Goal: Information Seeking & Learning: Learn about a topic

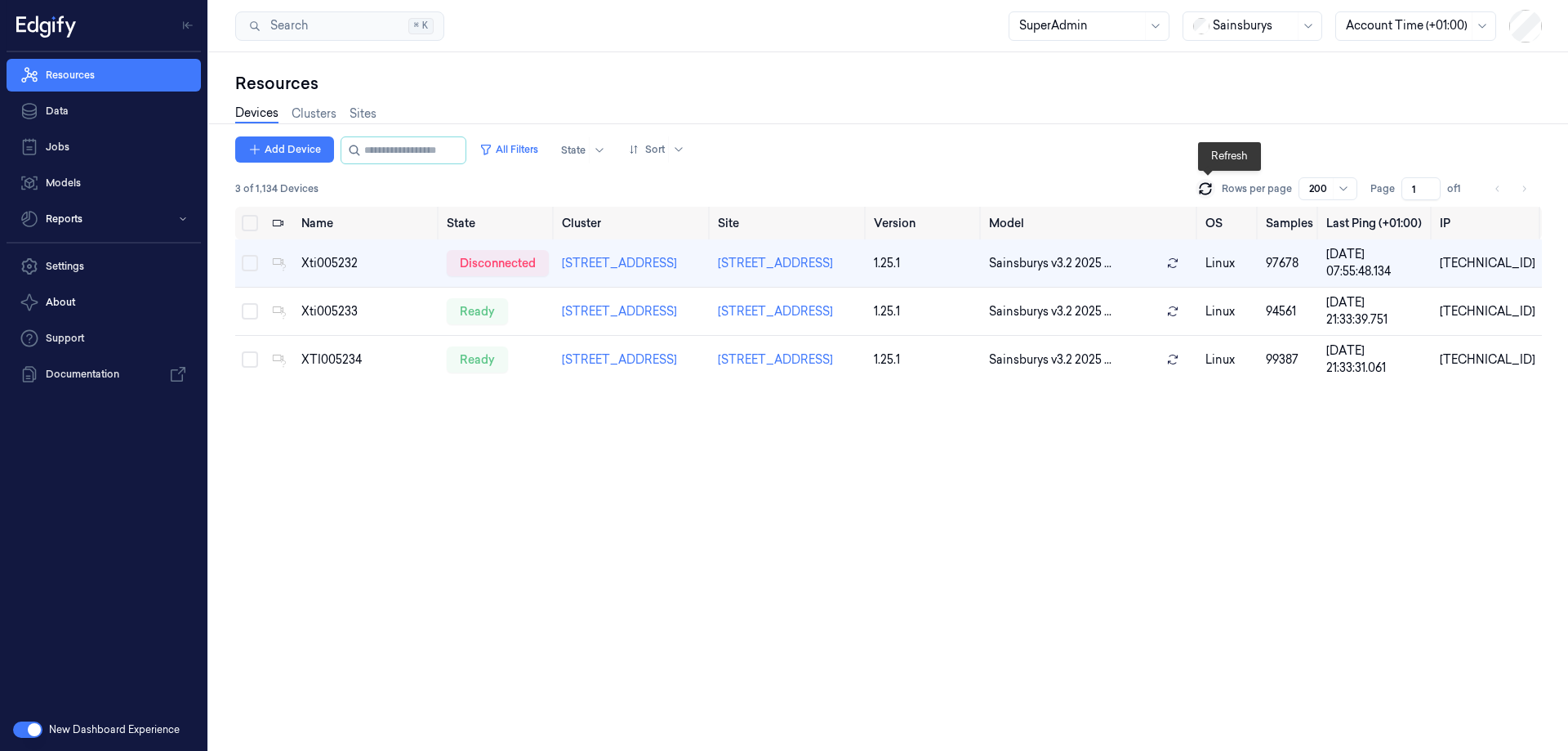
click at [1207, 189] on icon at bounding box center [1205, 188] width 16 height 16
click at [1209, 191] on icon at bounding box center [1205, 188] width 16 height 16
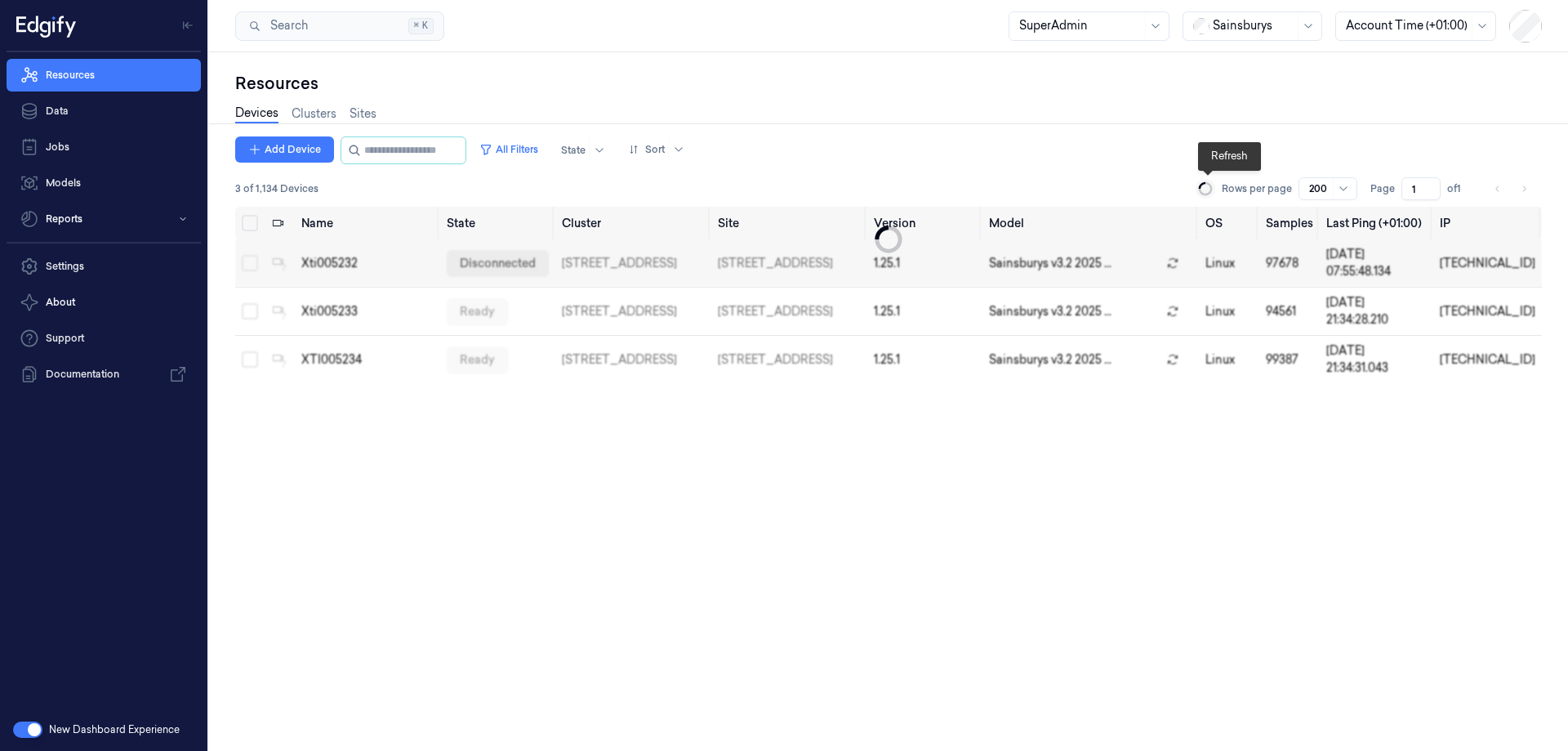
click at [1209, 191] on icon at bounding box center [1205, 188] width 18 height 18
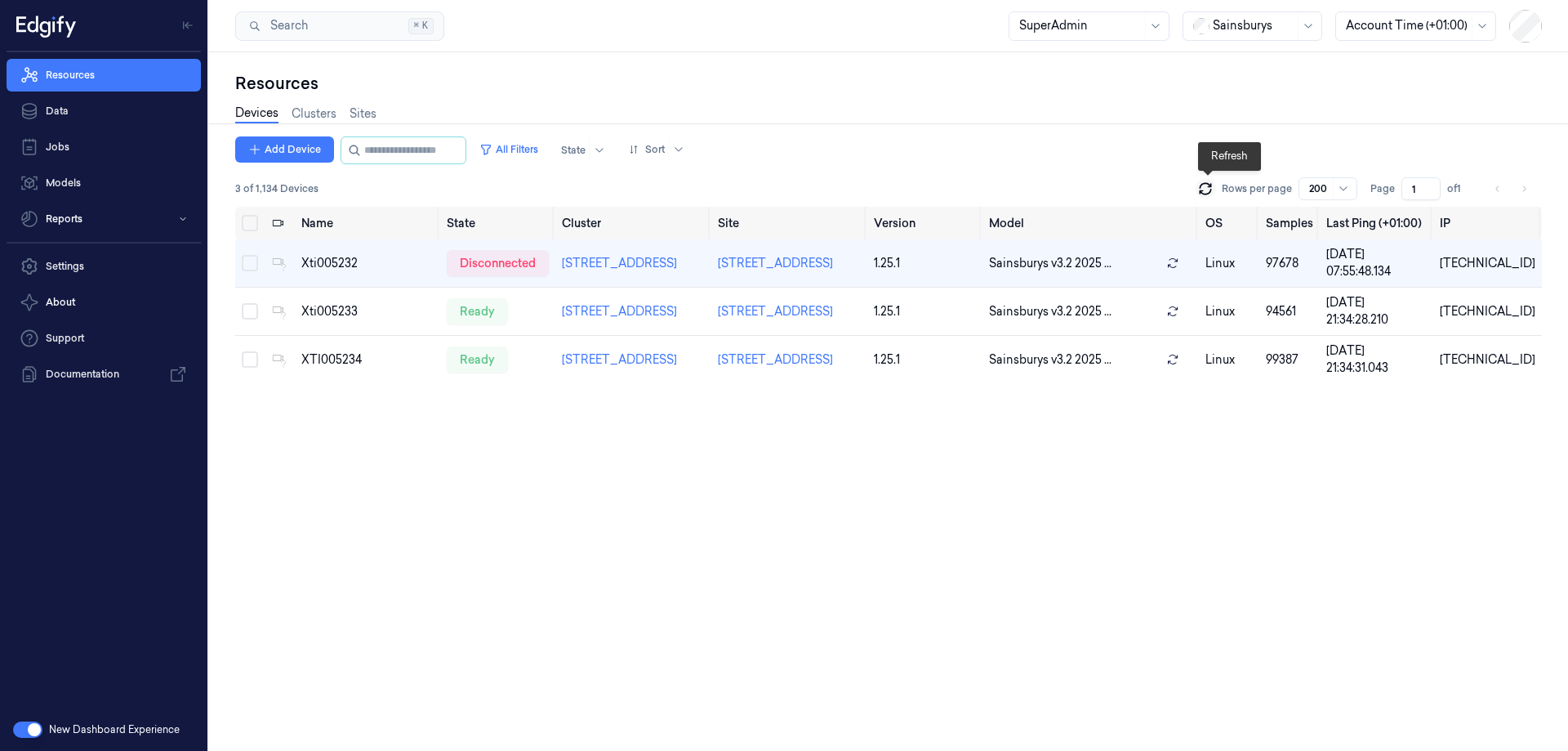
click at [1209, 191] on icon at bounding box center [1205, 188] width 16 height 16
click at [1212, 181] on icon at bounding box center [1205, 188] width 16 height 16
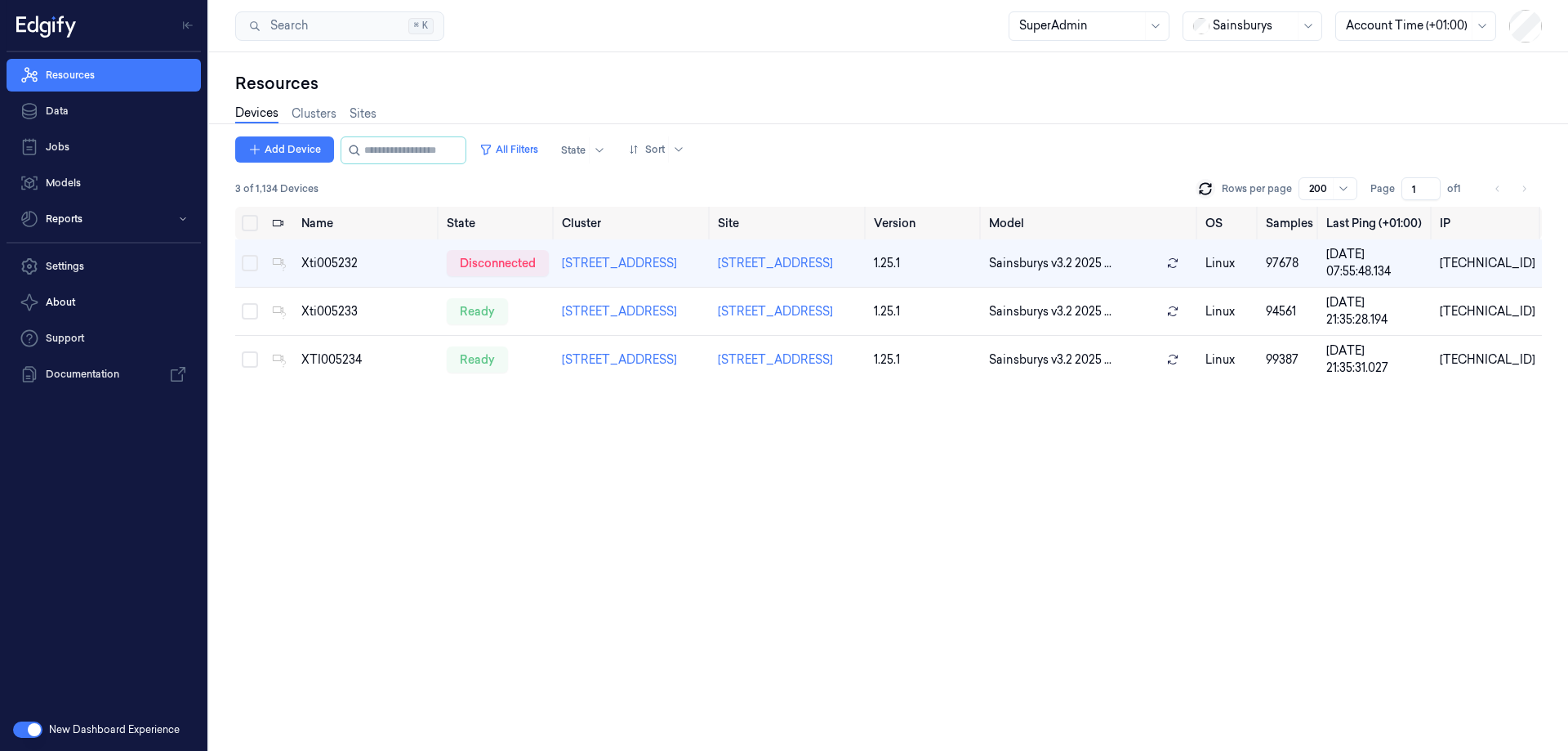
drag, startPoint x: 1210, startPoint y: 175, endPoint x: 1205, endPoint y: 186, distance: 12.1
click at [1209, 179] on div "Add Device All Filters State Sort 3 of 1,134 Devices Rows per page 200 Page 1 o…" at bounding box center [888, 172] width 1306 height 70
click at [1205, 186] on icon at bounding box center [1205, 188] width 16 height 16
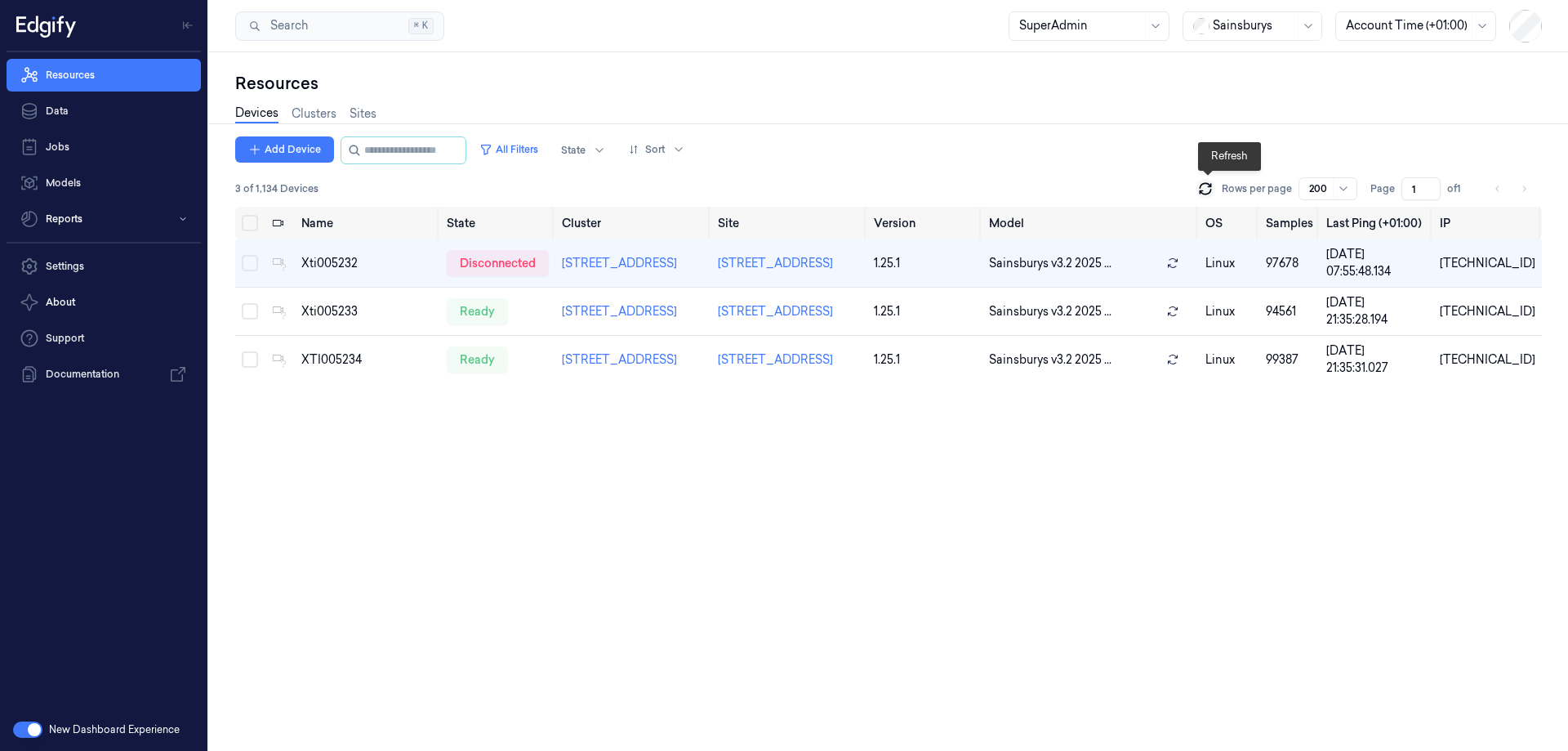
click at [1205, 186] on icon at bounding box center [1205, 188] width 16 height 16
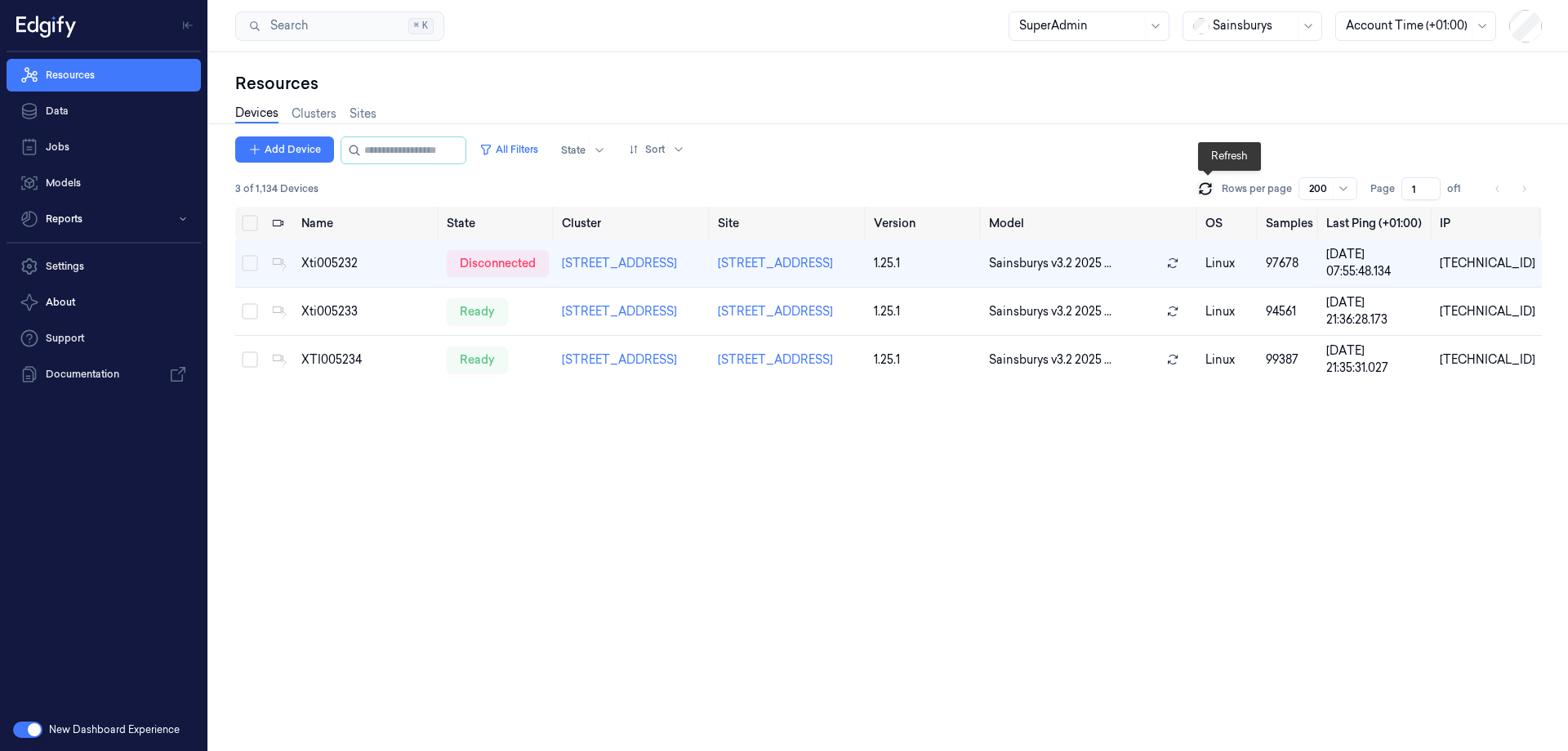
click at [1205, 186] on icon at bounding box center [1205, 188] width 16 height 16
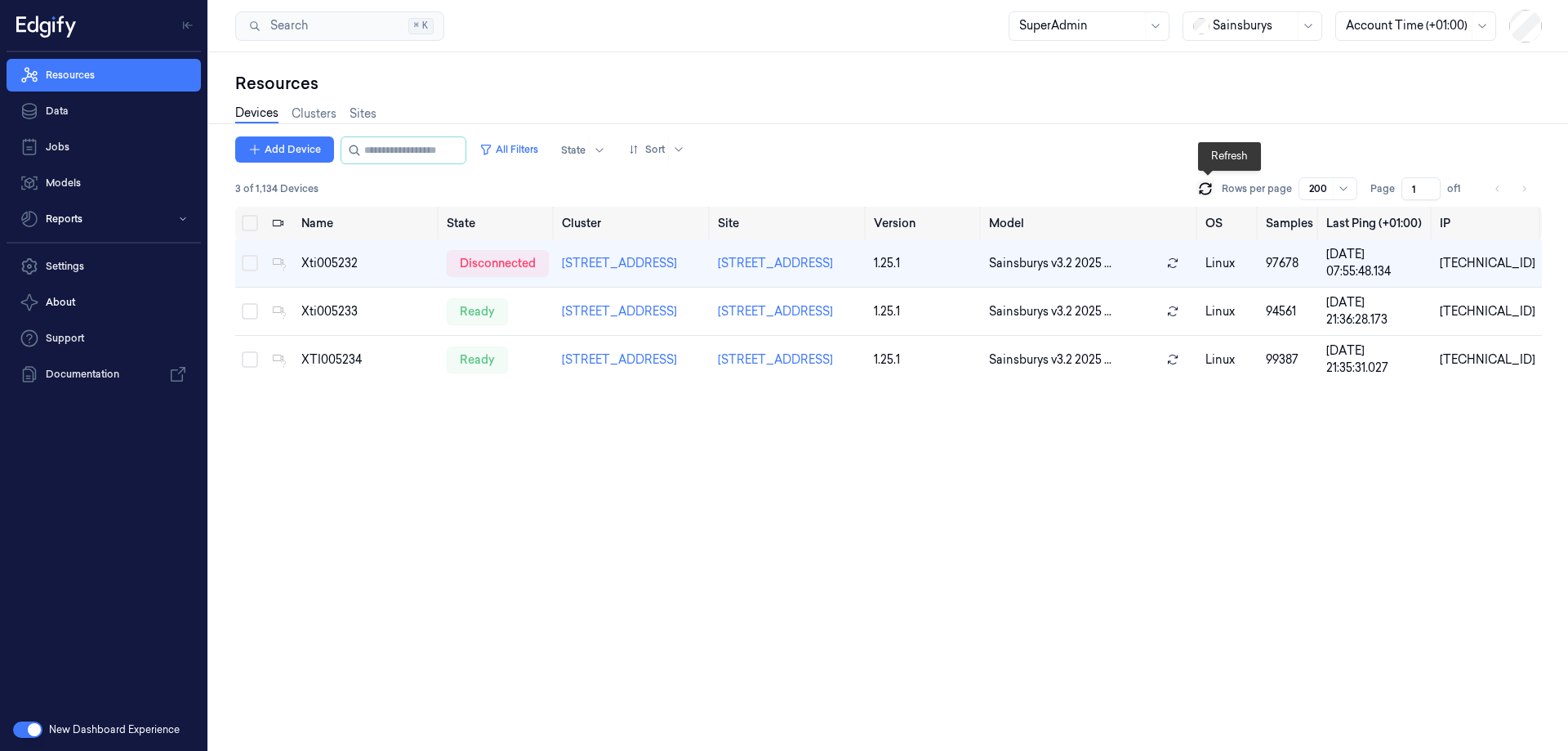
click at [1205, 186] on icon at bounding box center [1205, 188] width 16 height 16
click at [1206, 186] on icon at bounding box center [1205, 188] width 16 height 16
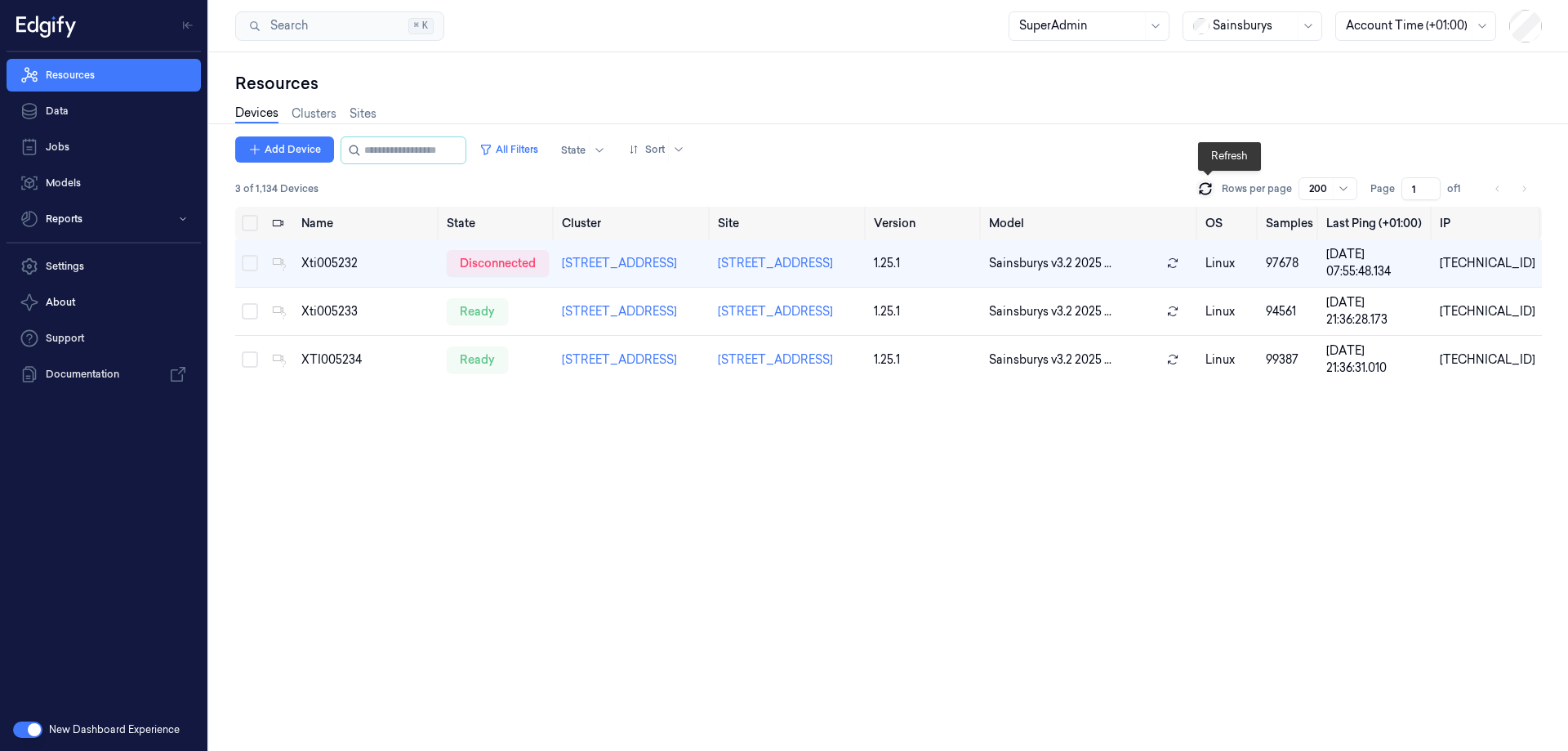
click at [1206, 186] on icon at bounding box center [1205, 188] width 16 height 16
click at [1200, 187] on icon at bounding box center [1205, 188] width 16 height 16
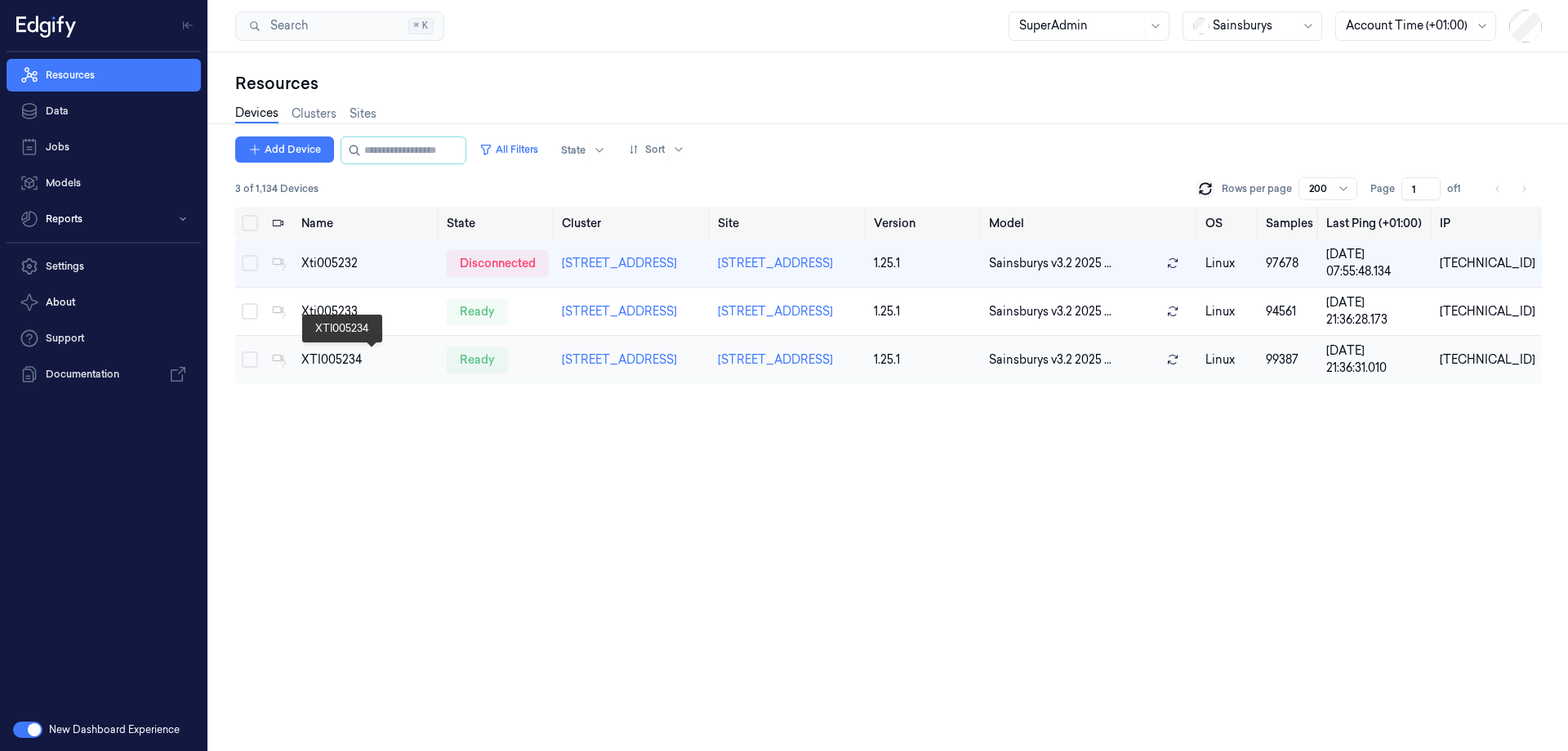
click at [341, 352] on div "XTI005234" at bounding box center [368, 360] width 132 height 17
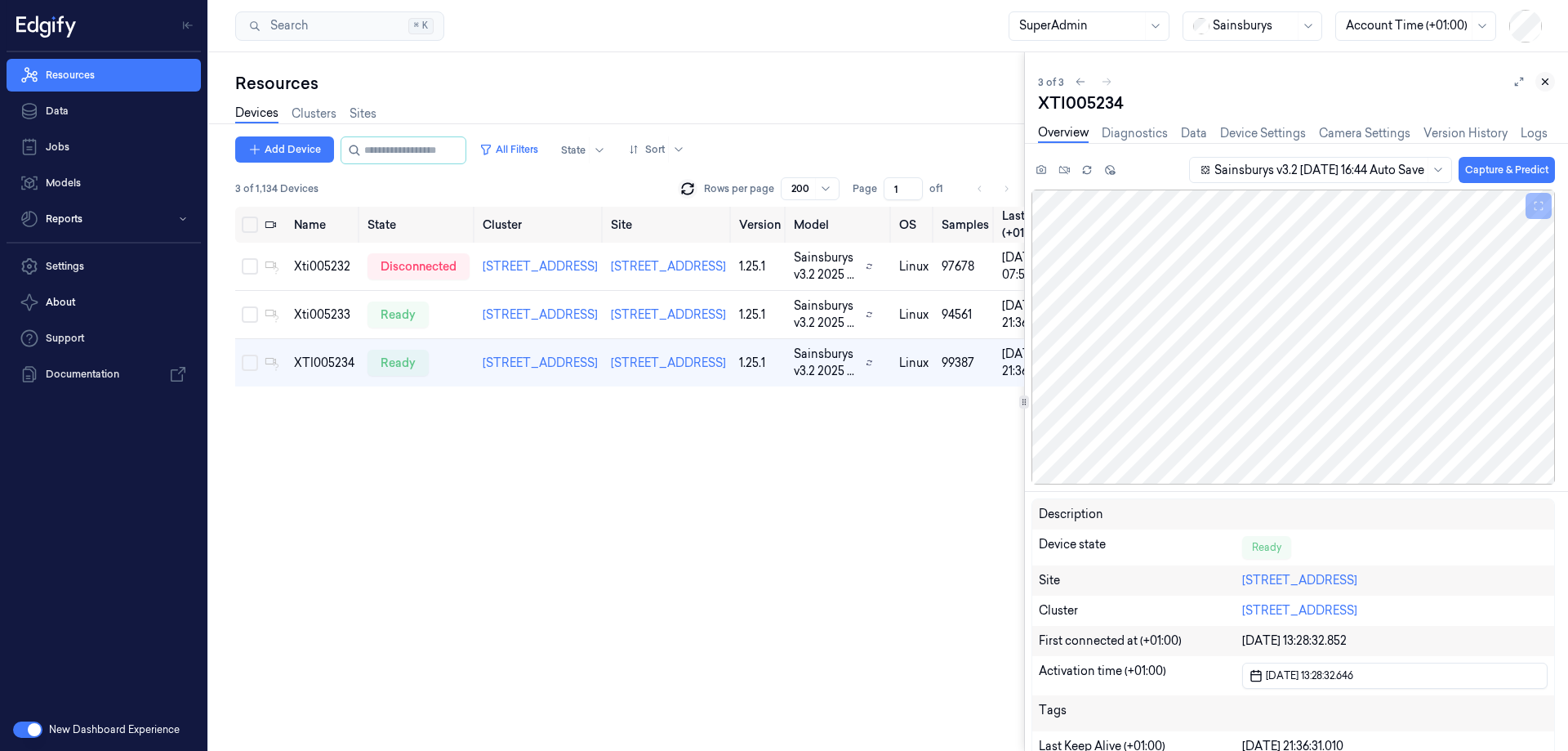
click at [1542, 80] on icon at bounding box center [1544, 81] width 11 height 11
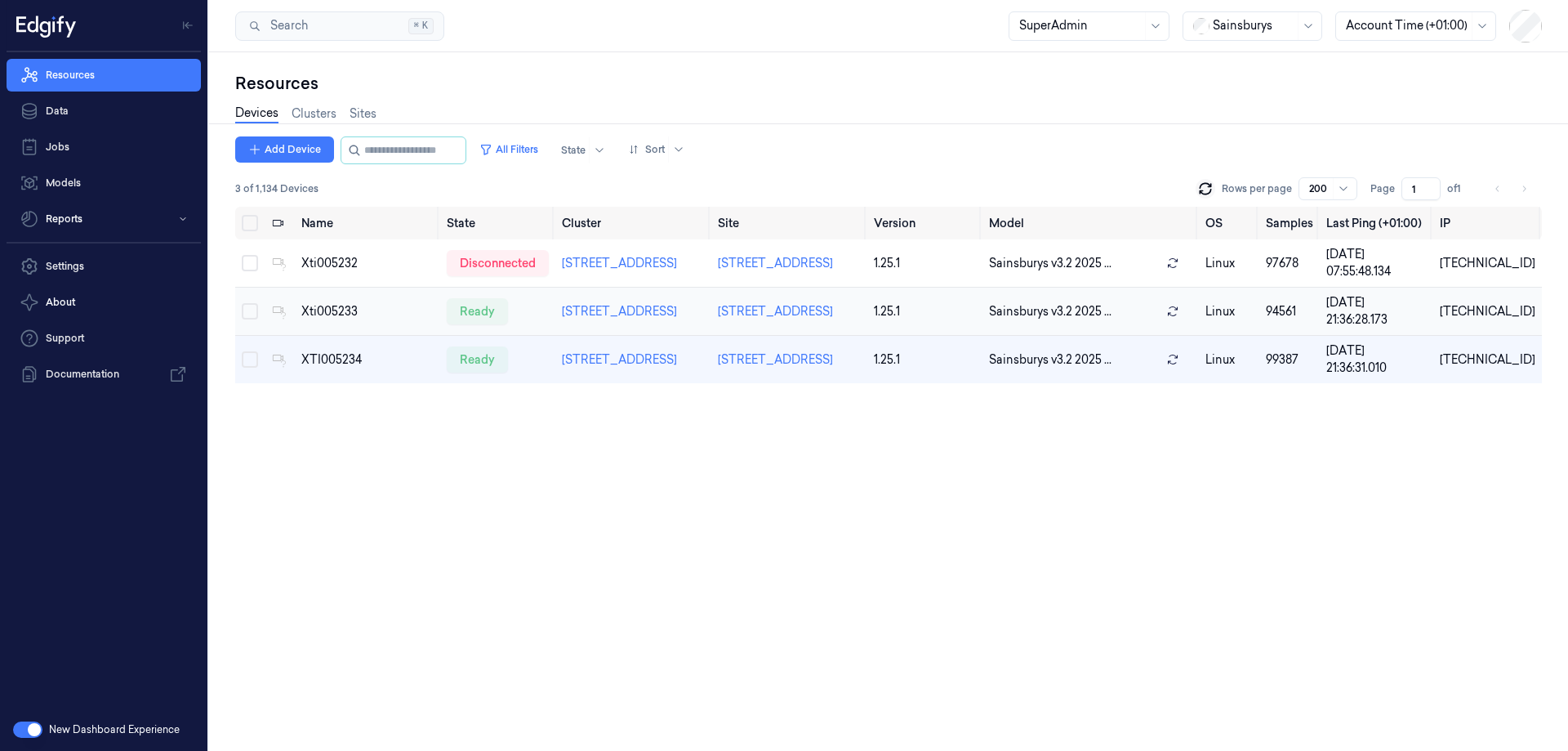
click at [336, 320] on div "Xti005233" at bounding box center [368, 312] width 132 height 17
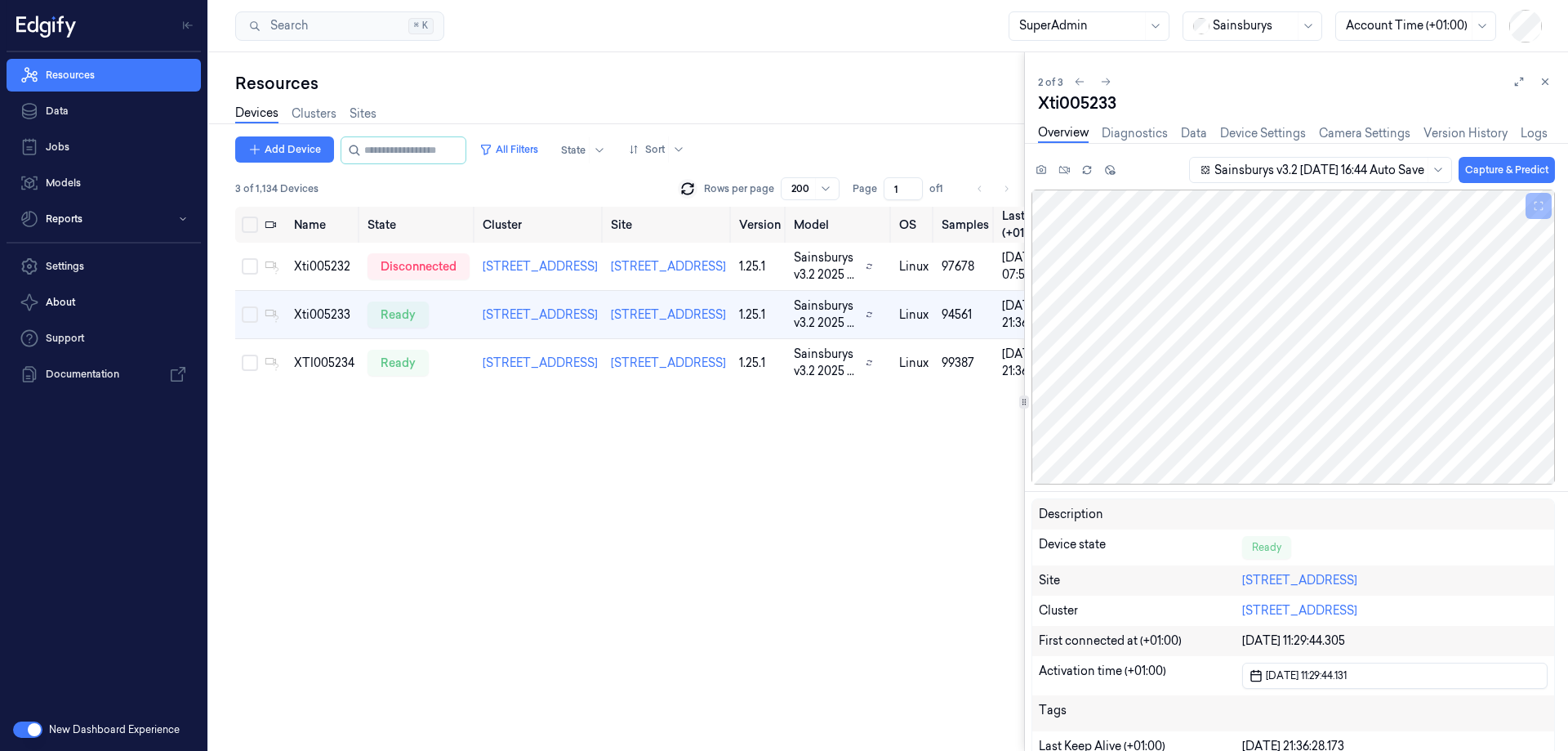
click at [1555, 82] on div "2 of 3 Xti005233 Overview Diagnostics Data Device Settings Camera Settings Vers…" at bounding box center [1296, 401] width 543 height 699
click at [1552, 82] on button at bounding box center [1545, 82] width 20 height 20
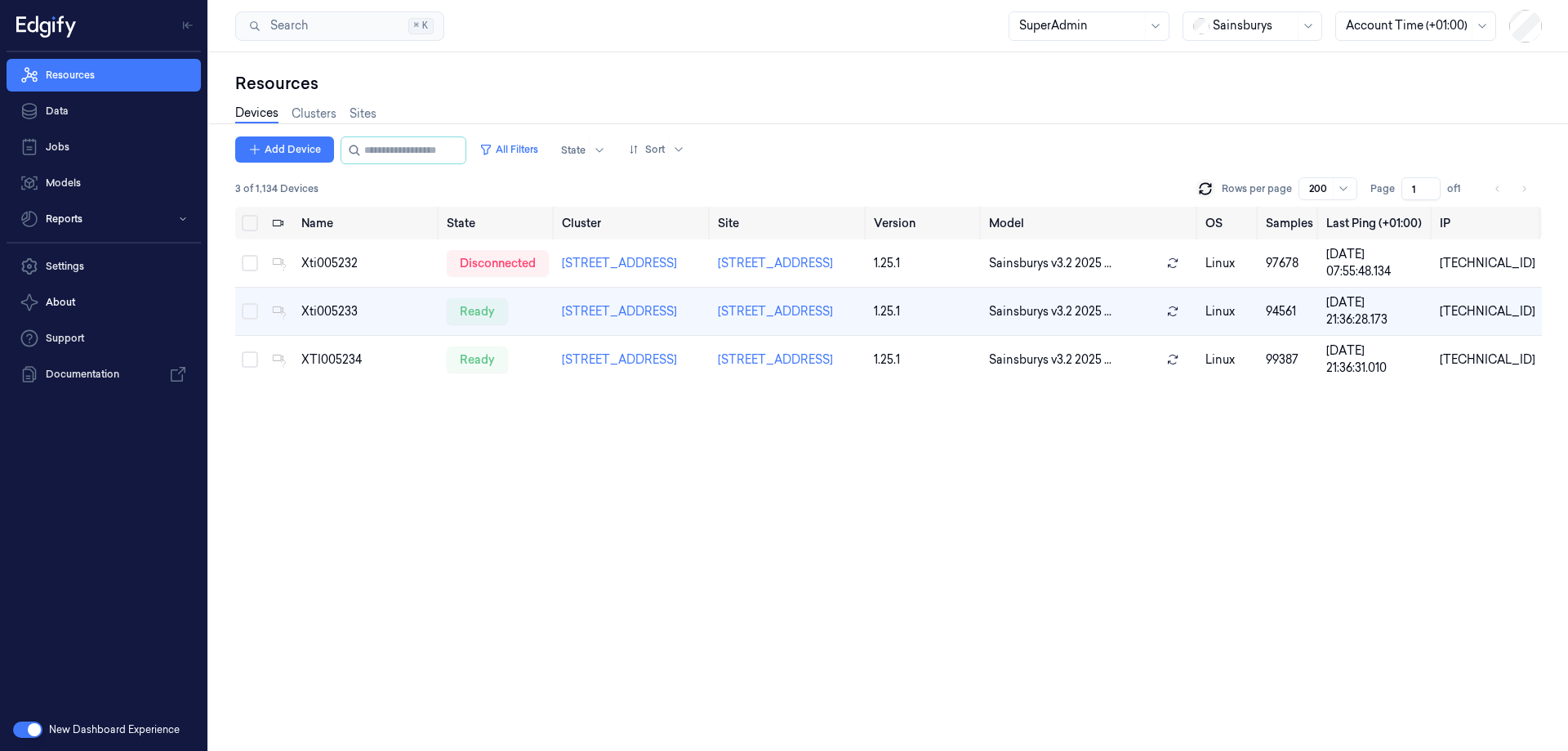
click at [1207, 192] on icon at bounding box center [1205, 188] width 16 height 16
click at [329, 313] on div "Xti005233" at bounding box center [368, 312] width 132 height 17
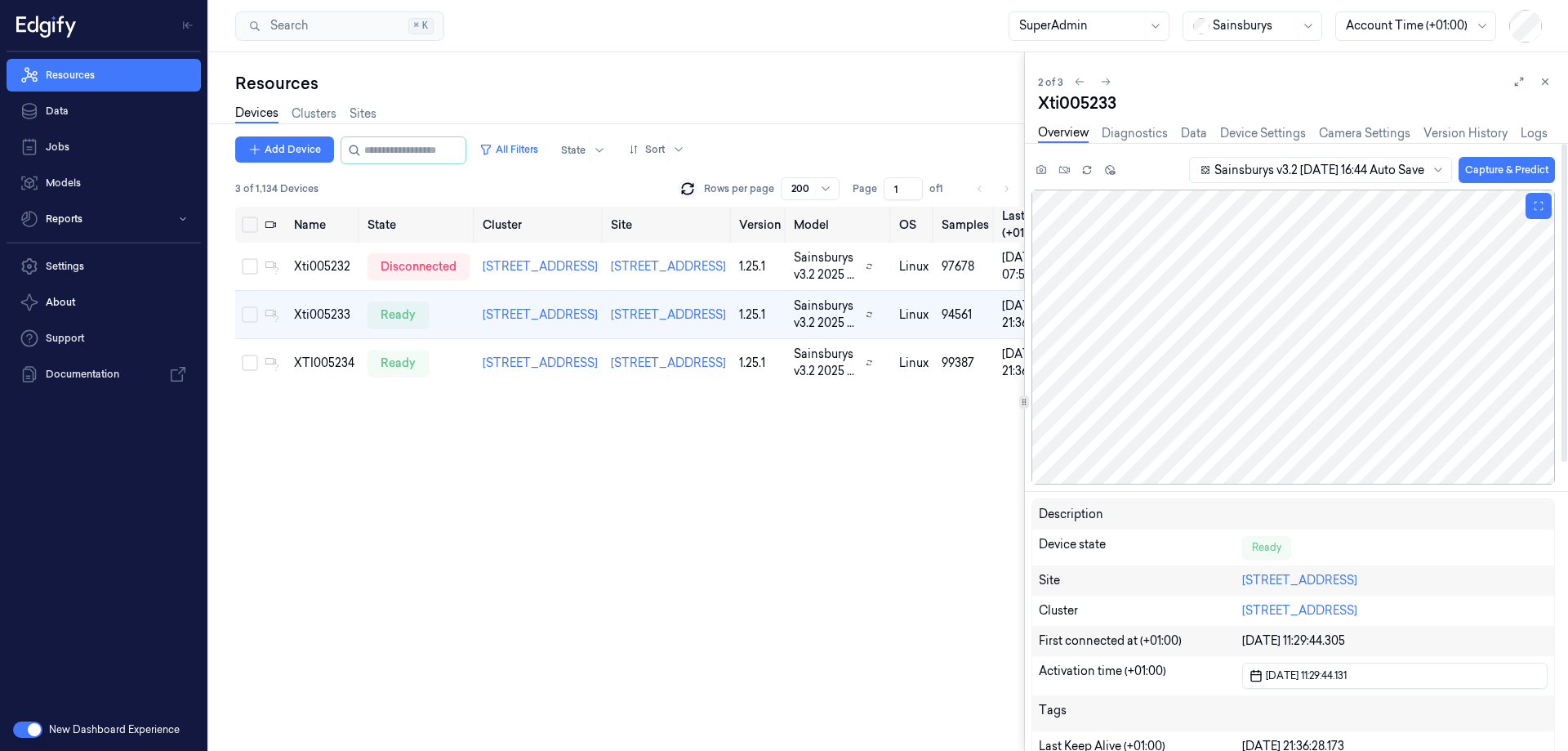
click at [1419, 280] on div at bounding box center [1293, 337] width 524 height 295
click at [1127, 130] on link "Diagnostics" at bounding box center [1134, 134] width 66 height 19
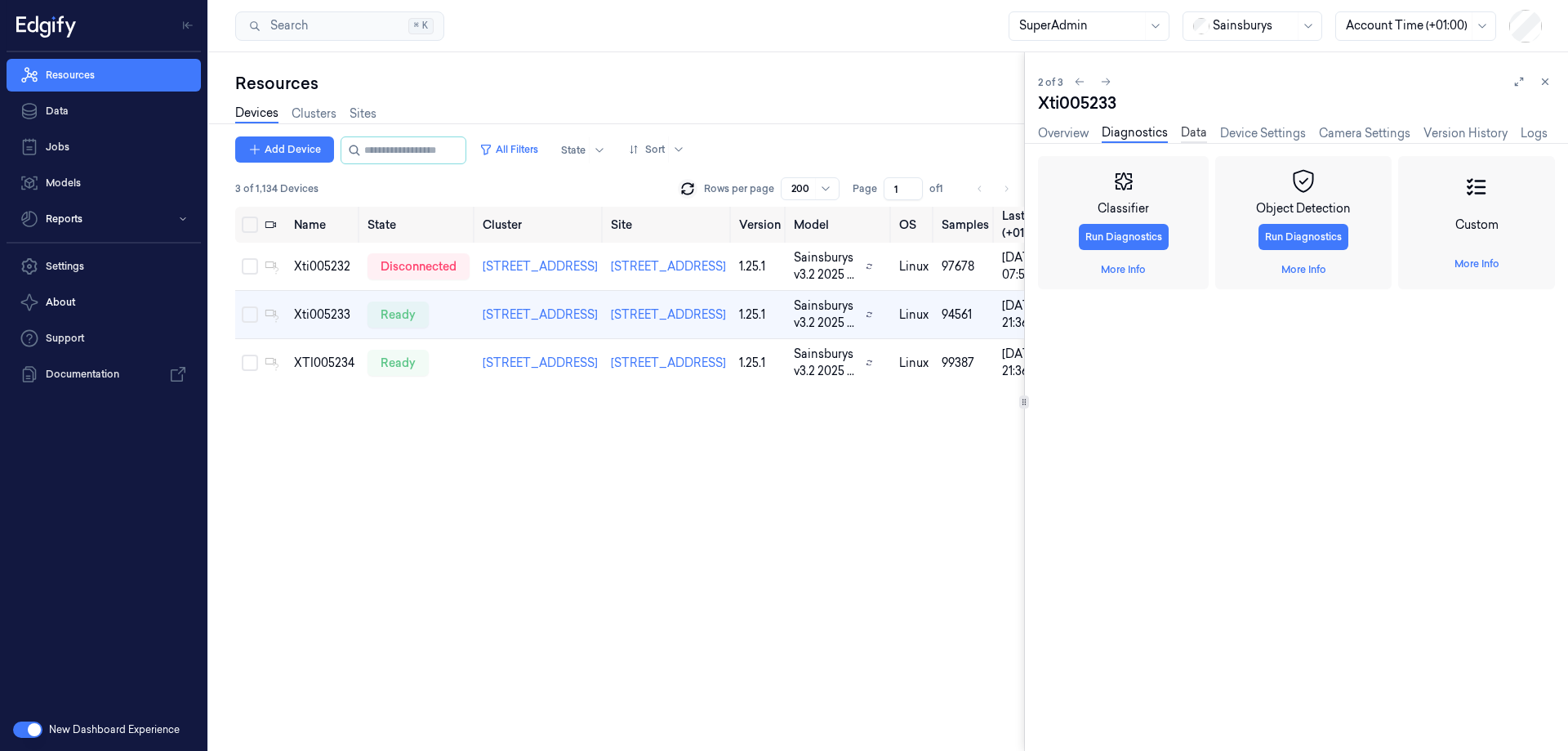
click at [1182, 134] on link "Data" at bounding box center [1194, 134] width 26 height 19
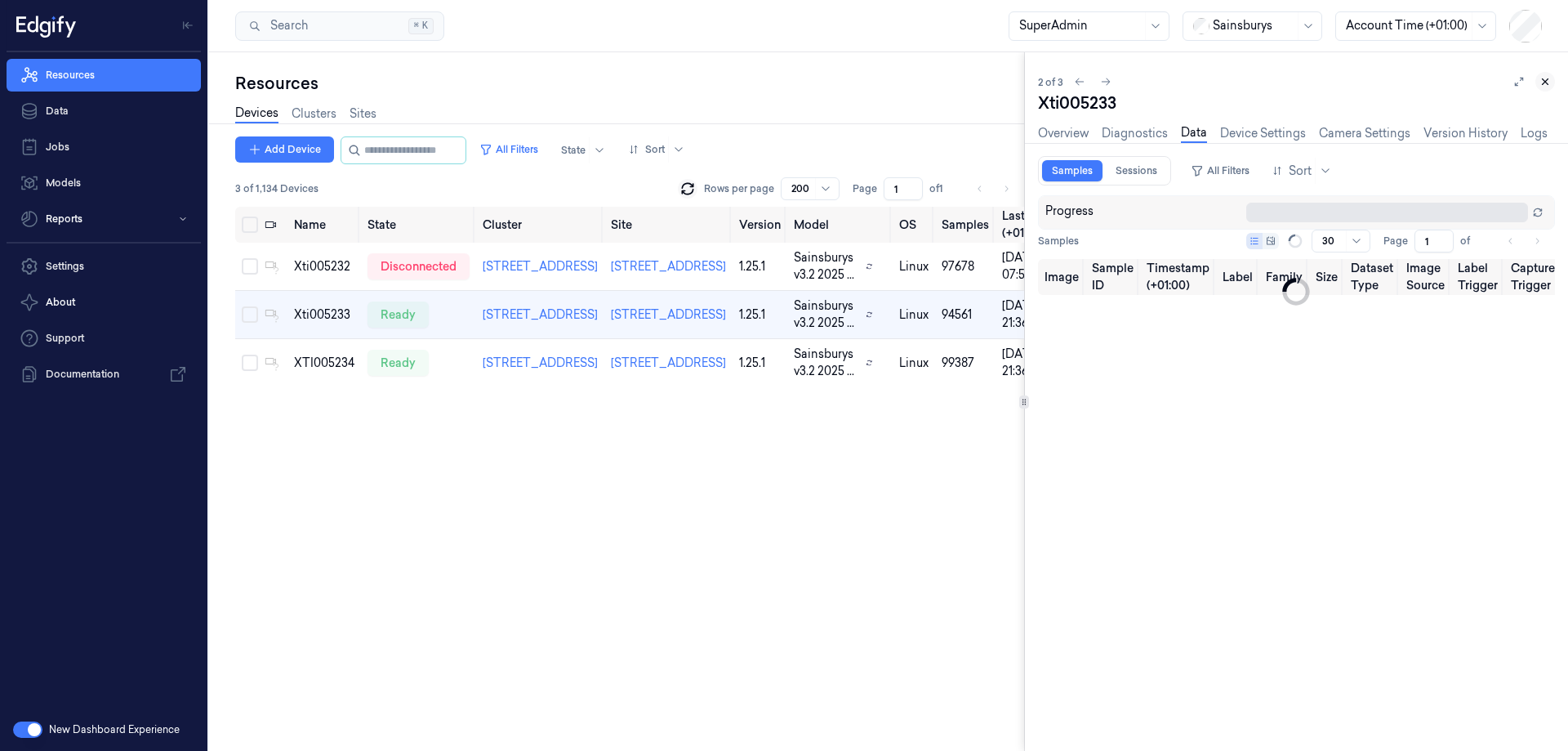
click at [1545, 85] on icon at bounding box center [1544, 81] width 11 height 11
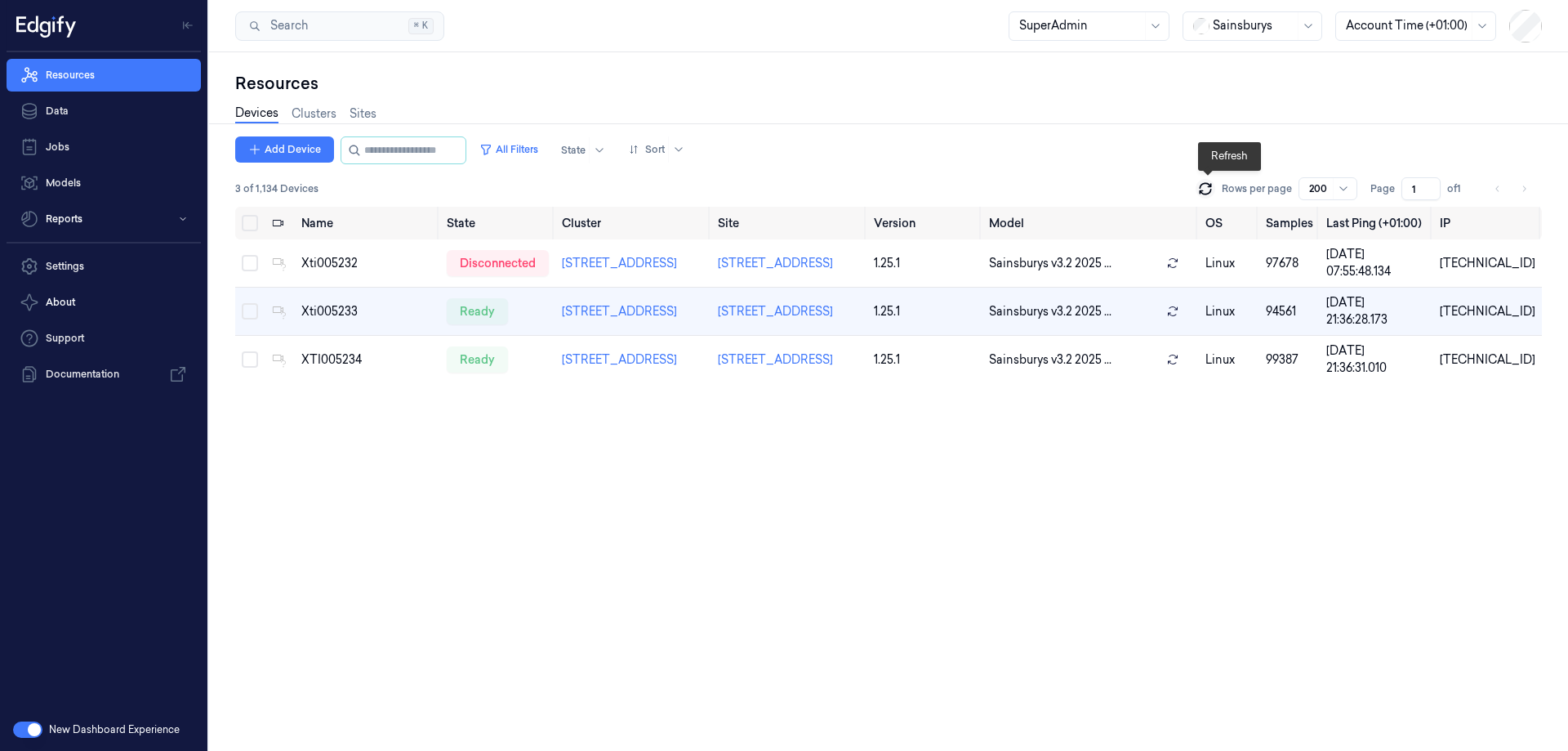
click at [1208, 192] on icon at bounding box center [1205, 188] width 16 height 16
click at [1358, 130] on div "Devices Clusters Sites" at bounding box center [888, 115] width 1306 height 41
click at [1215, 187] on button at bounding box center [1205, 188] width 20 height 20
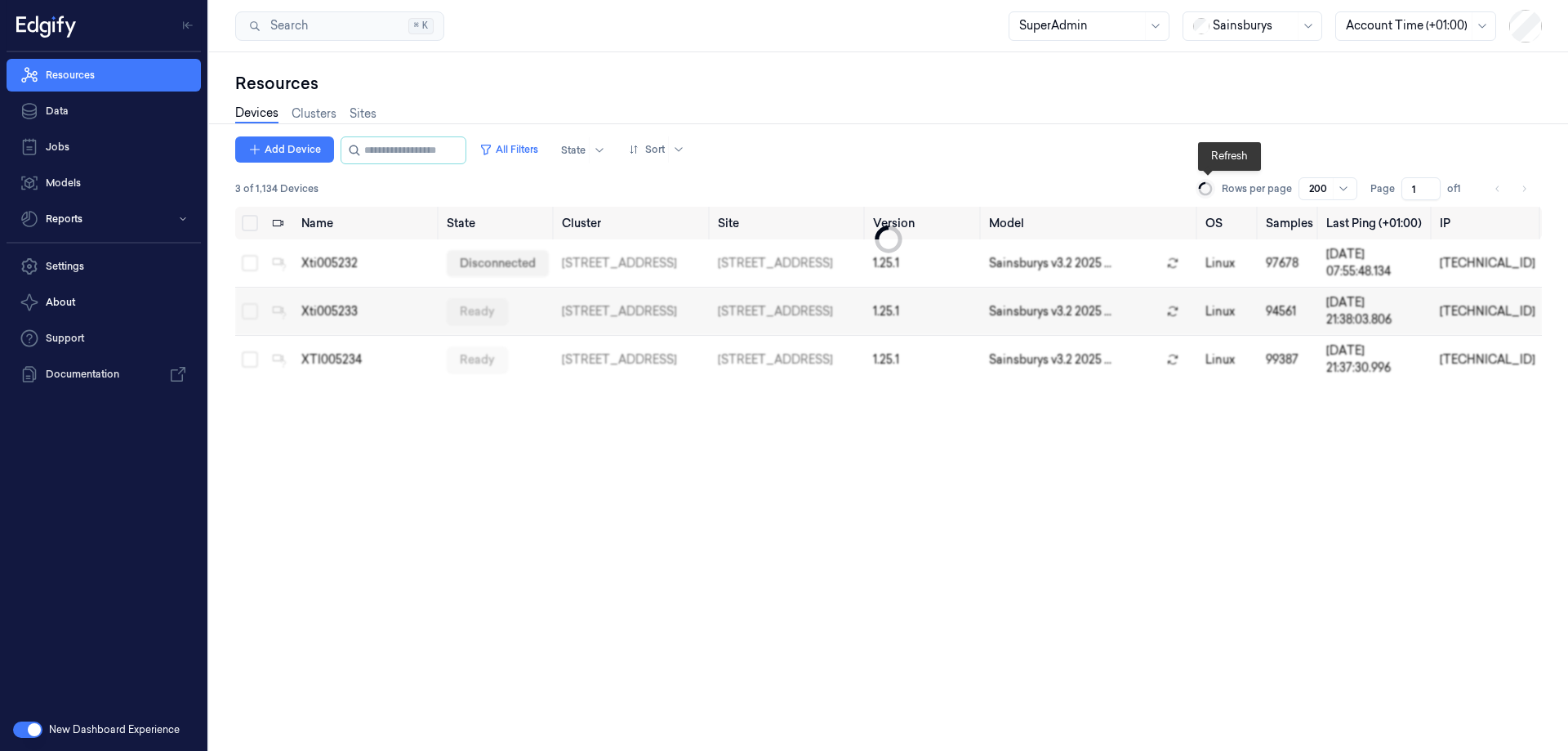
click at [1215, 187] on button at bounding box center [1205, 188] width 20 height 20
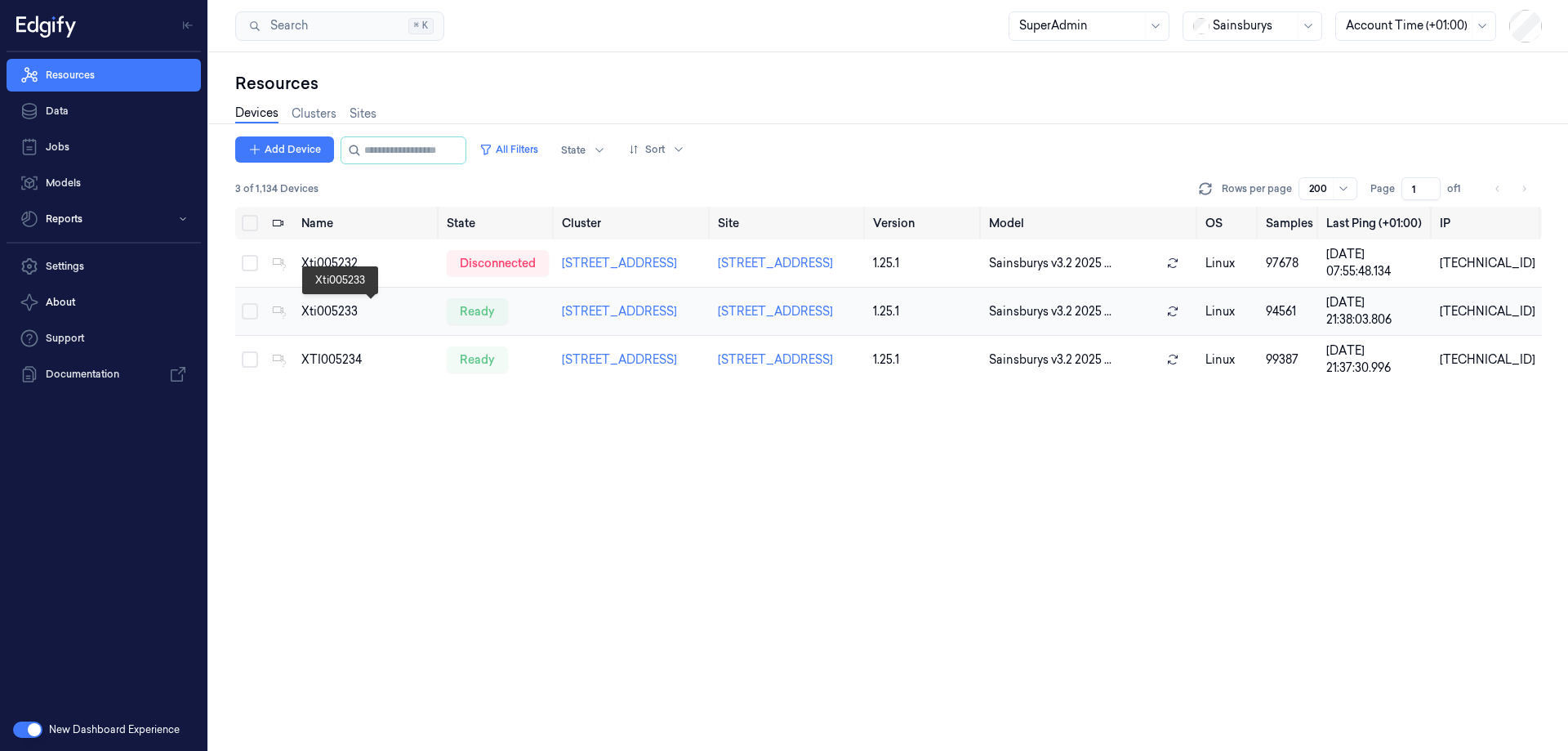
click at [354, 305] on div "Xti005233" at bounding box center [368, 312] width 132 height 17
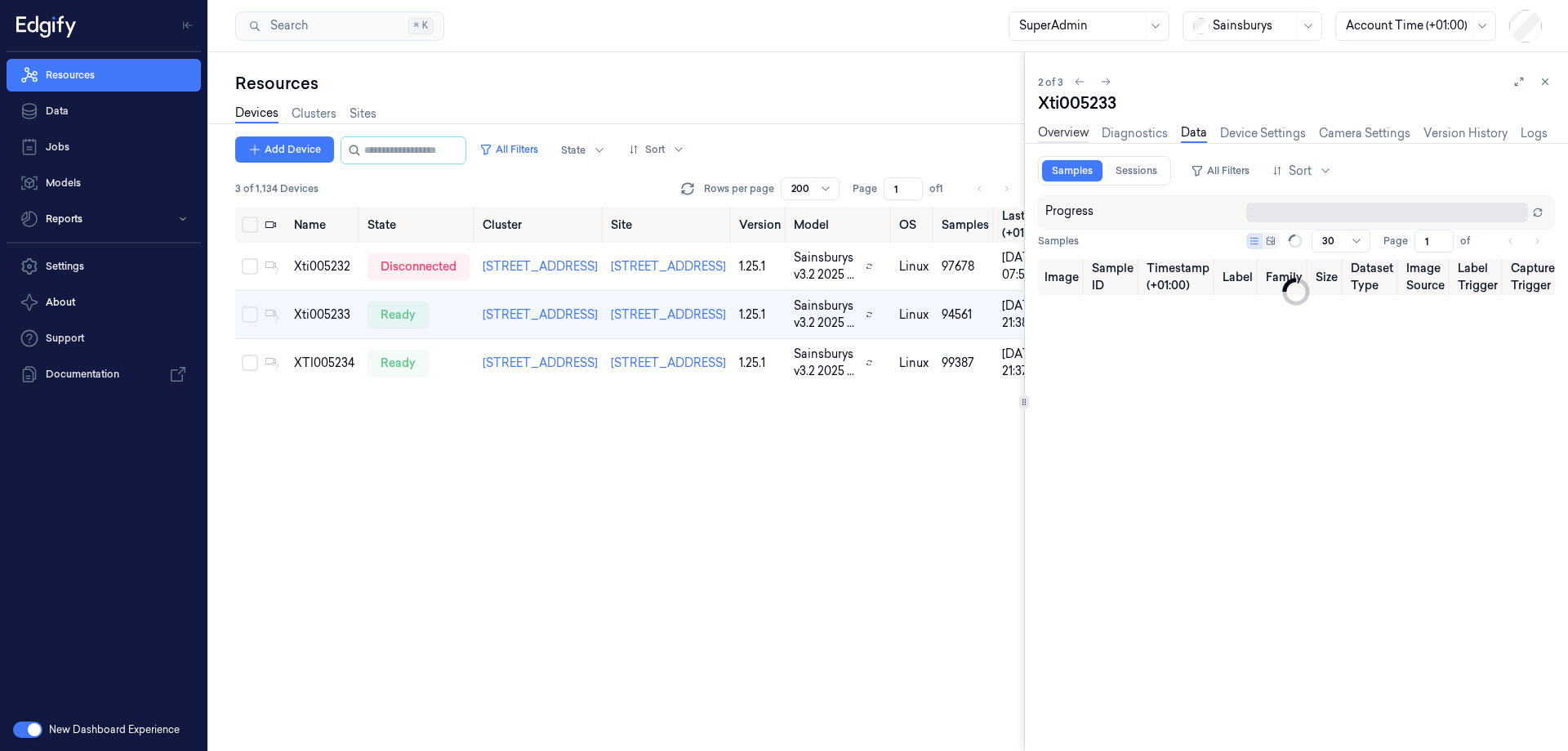
click at [1066, 136] on link "Overview" at bounding box center [1063, 134] width 51 height 19
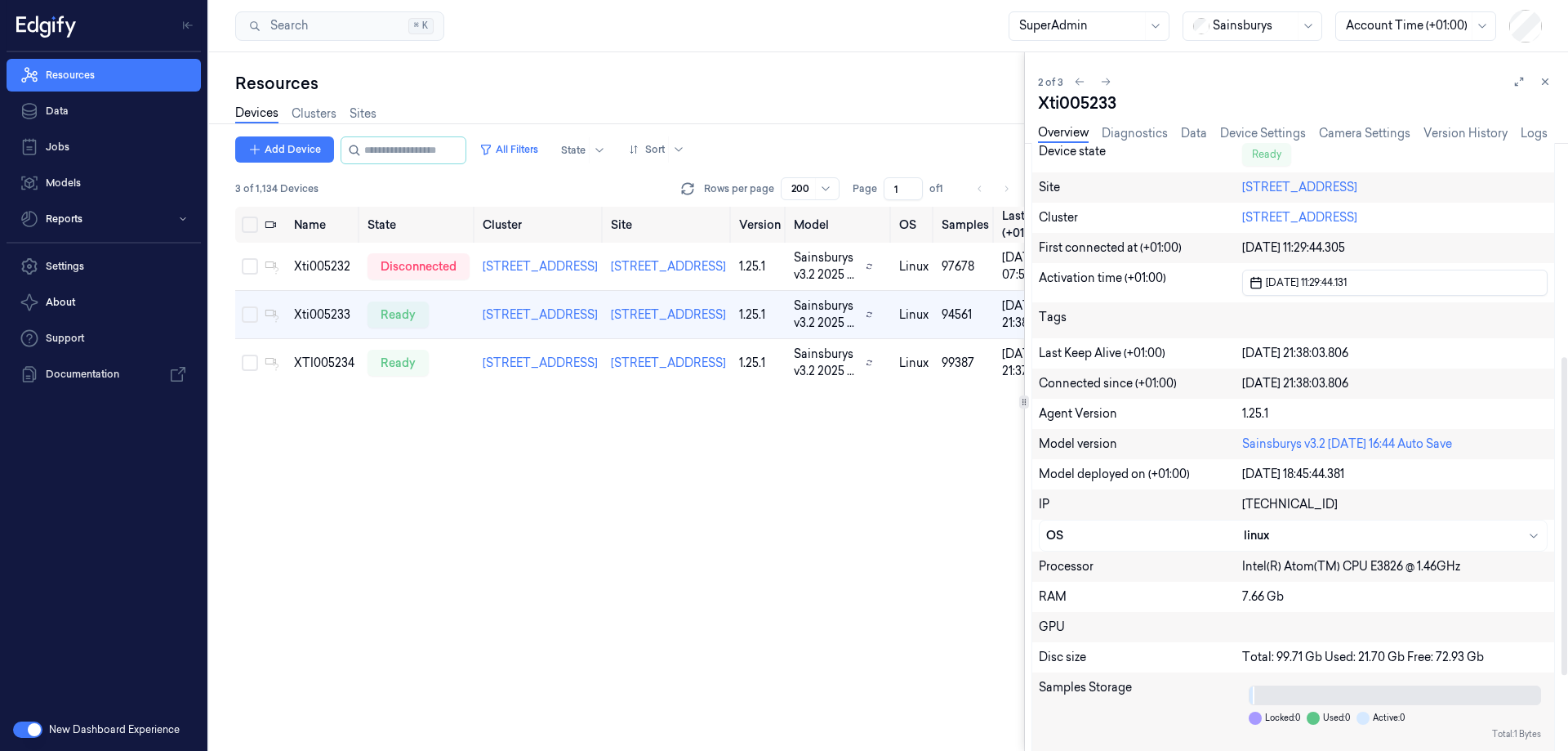
scroll to position [408, 0]
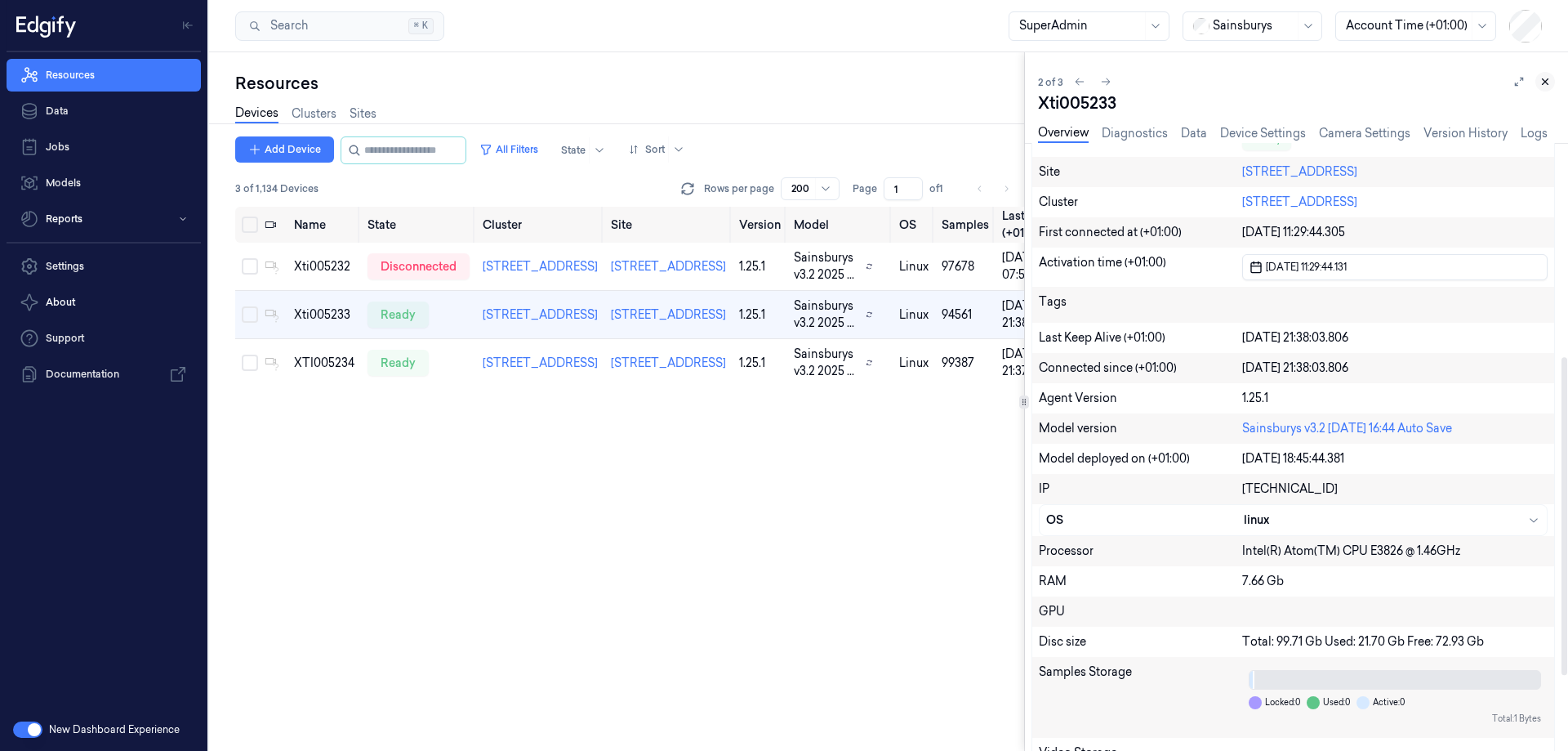
click at [1546, 76] on icon at bounding box center [1544, 81] width 11 height 11
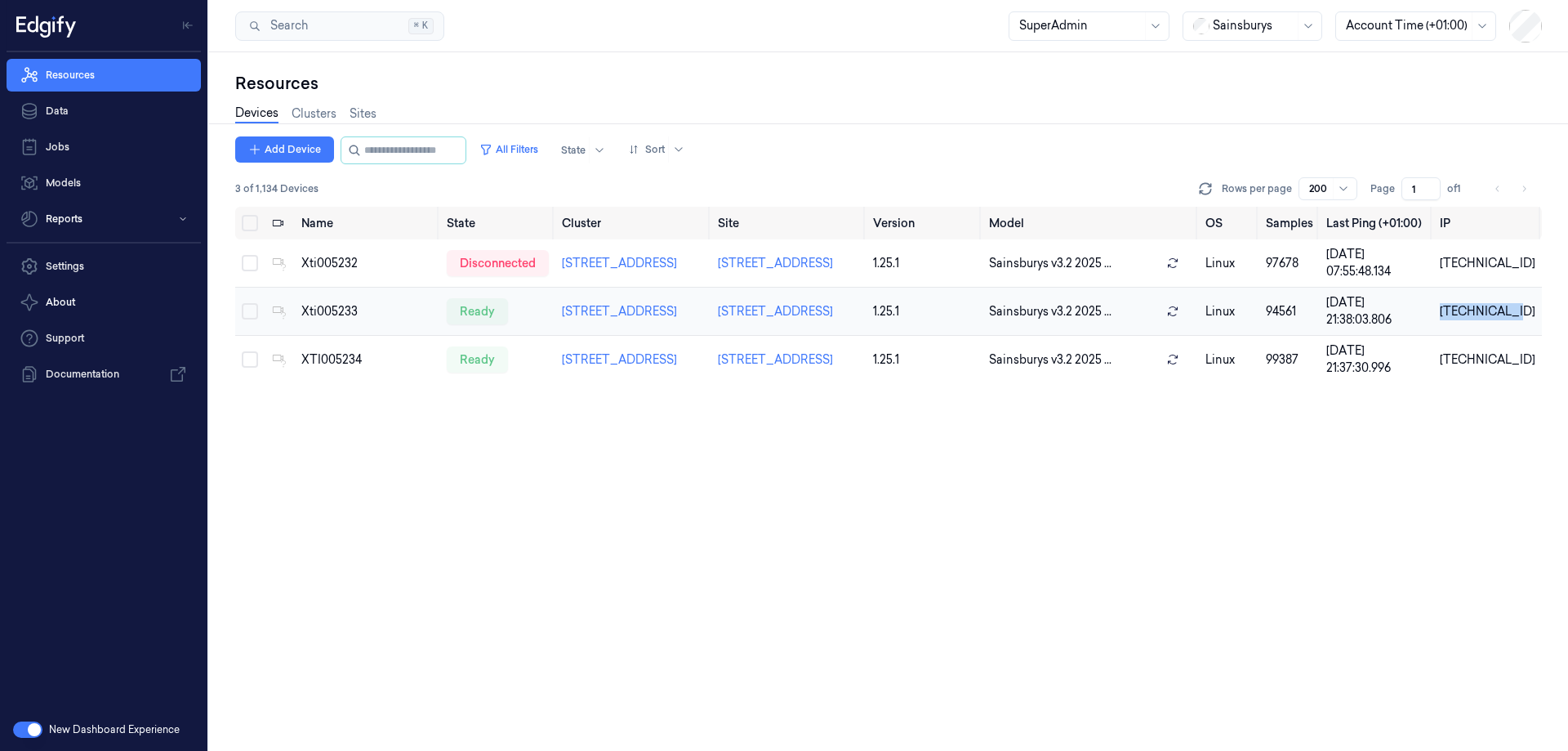
drag, startPoint x: 1526, startPoint y: 308, endPoint x: 1452, endPoint y: 311, distance: 74.1
click at [1452, 311] on td "[TECHNICAL_ID]" at bounding box center [1487, 312] width 108 height 48
